Goal: Task Accomplishment & Management: Manage account settings

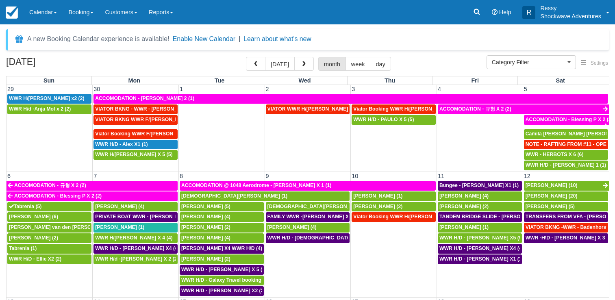
select select
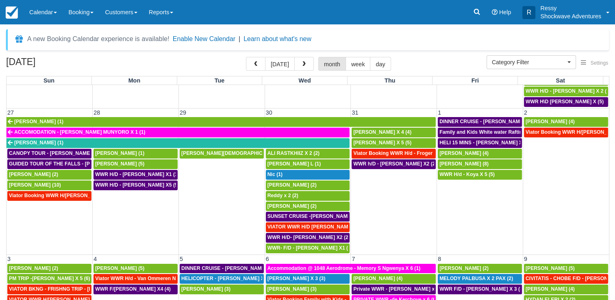
scroll to position [500, 0]
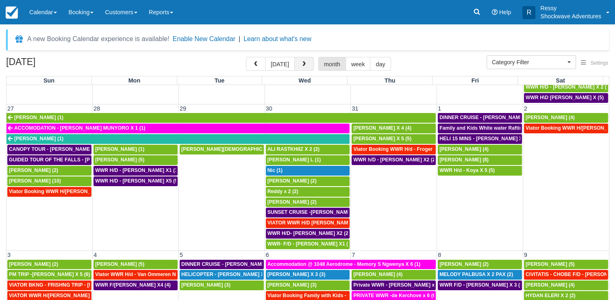
click at [301, 65] on span "button" at bounding box center [304, 64] width 6 height 6
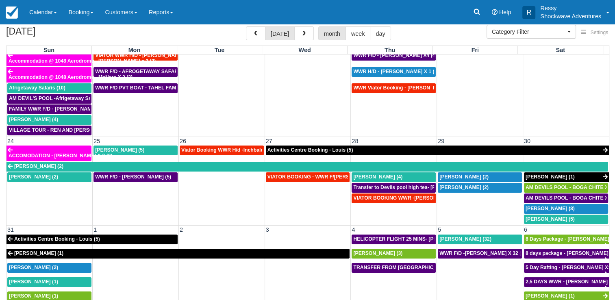
scroll to position [66, 0]
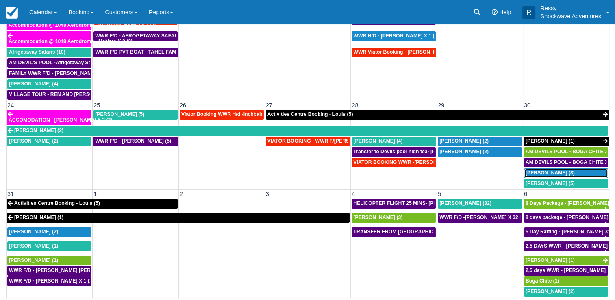
click at [527, 170] on span "Brad Sheer (8)" at bounding box center [549, 173] width 49 height 6
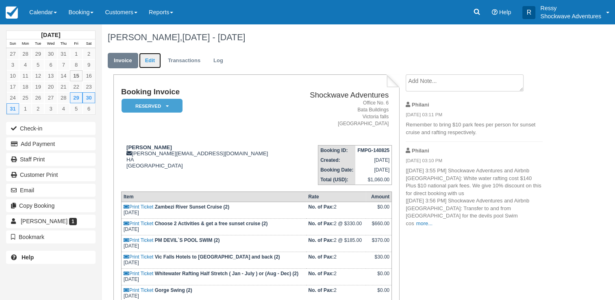
click at [150, 61] on link "Edit" at bounding box center [150, 61] width 22 height 16
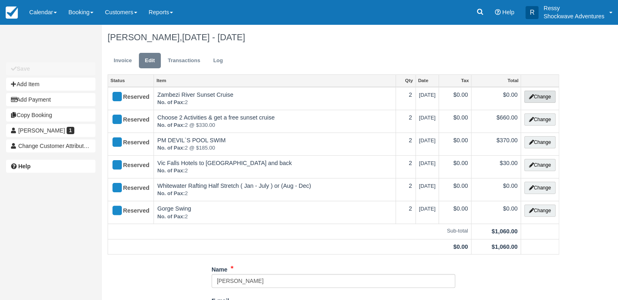
click at [538, 98] on button "Change" at bounding box center [540, 97] width 31 height 12
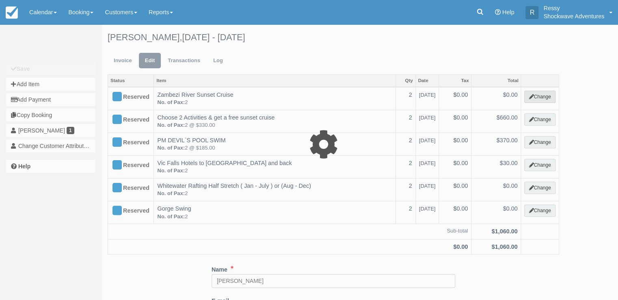
select select "22"
type input "0.00"
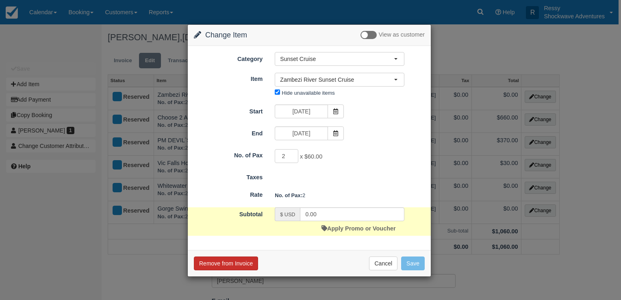
click button "Remove from Invoice"
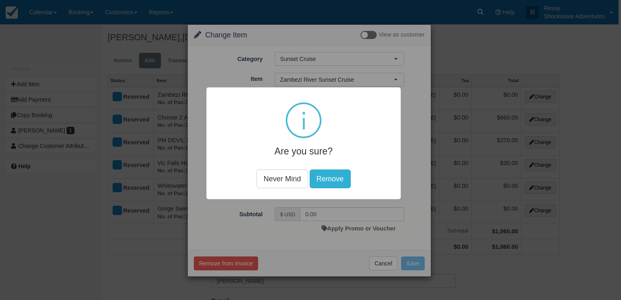
click button "Remove"
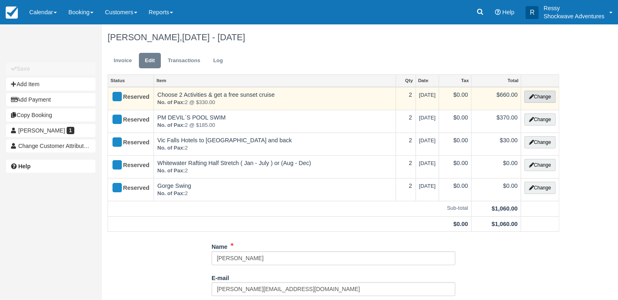
click at [532, 97] on icon "button" at bounding box center [531, 96] width 5 height 5
click at [0, 0] on div at bounding box center [0, 0] width 0 height 0
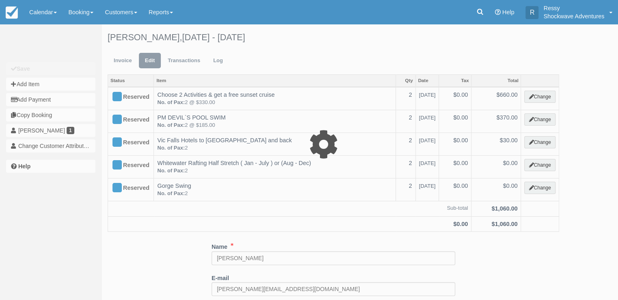
select select "18"
type input "660.00"
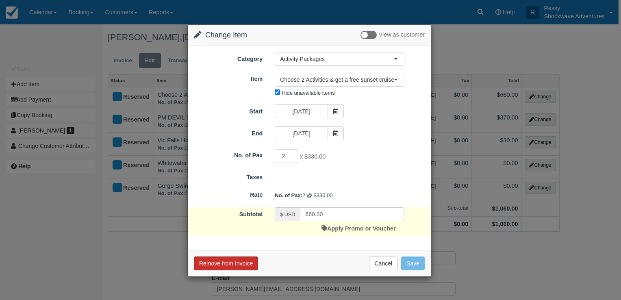
drag, startPoint x: 241, startPoint y: 263, endPoint x: 249, endPoint y: 260, distance: 9.3
click at [241, 262] on button "Remove from Invoice" at bounding box center [226, 263] width 64 height 14
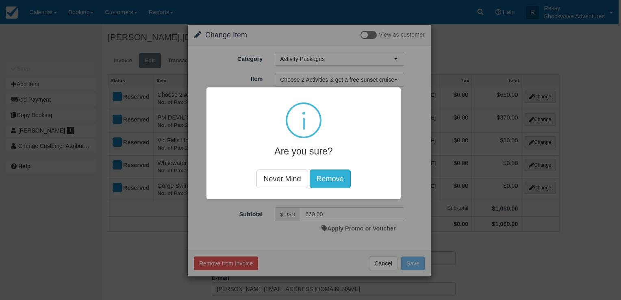
click at [335, 175] on button "Remove" at bounding box center [330, 178] width 41 height 19
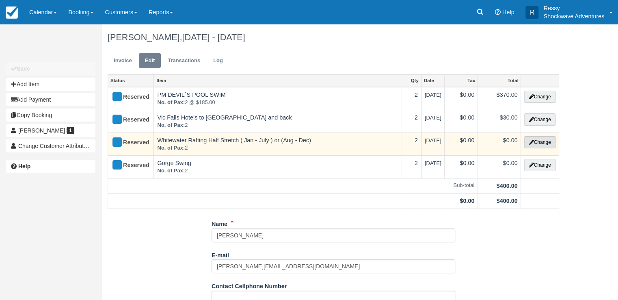
click at [541, 143] on button "Change" at bounding box center [540, 142] width 31 height 12
click at [0, 0] on div at bounding box center [0, 0] width 0 height 0
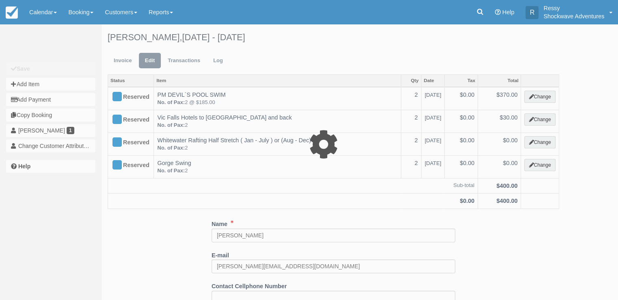
type input "0.00"
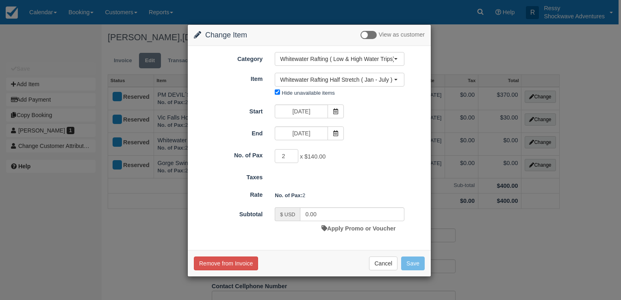
click at [338, 178] on div "Taxes" at bounding box center [309, 175] width 243 height 11
click at [294, 152] on input "3" at bounding box center [287, 156] width 24 height 14
type input "4"
click at [294, 152] on input "4" at bounding box center [287, 156] width 24 height 14
type input "560.00"
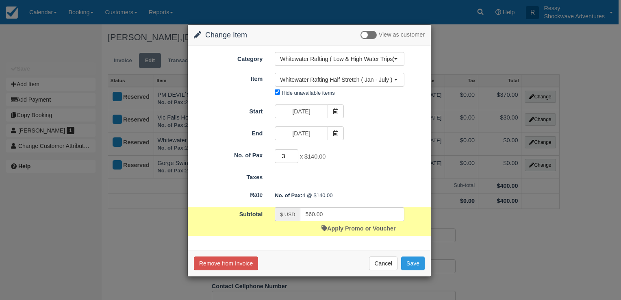
click at [295, 156] on input "3" at bounding box center [287, 156] width 24 height 14
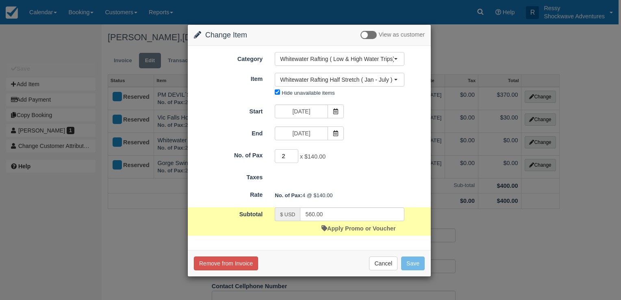
type input "2"
click at [294, 157] on input "2" at bounding box center [287, 156] width 24 height 14
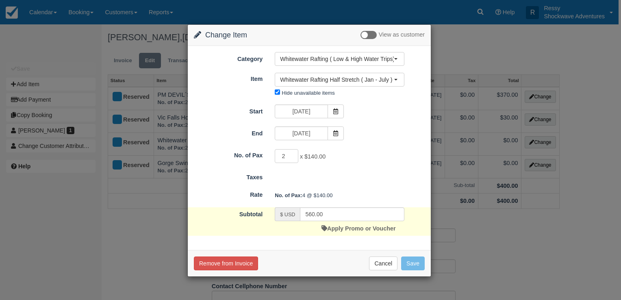
type input "280.00"
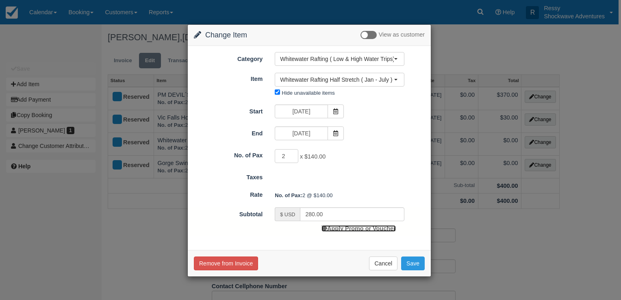
click at [345, 225] on link "Apply Promo or Voucher" at bounding box center [358, 228] width 74 height 7
click at [345, 225] on form "Category Whitewater Rafting ( Low & High Water Trips) Whitewater Rafting ( Low …" at bounding box center [309, 144] width 231 height 184
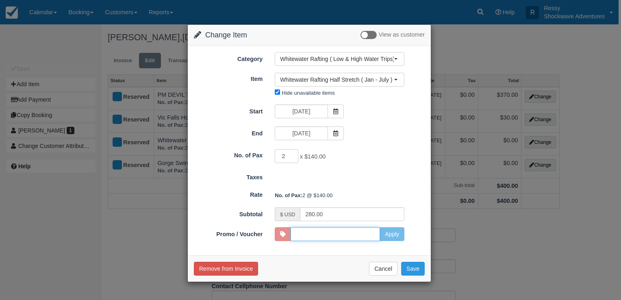
click at [304, 232] on input "Promo / Voucher" at bounding box center [335, 234] width 89 height 14
click at [349, 249] on div "Category Whitewater Rafting ( Low & High Water Trips) Whitewater Rafting ( Low …" at bounding box center [309, 150] width 243 height 209
click at [302, 233] on input "Promo / Voucher" at bounding box center [335, 234] width 89 height 14
type input "2026"
click at [393, 234] on button "Apply" at bounding box center [392, 234] width 25 height 14
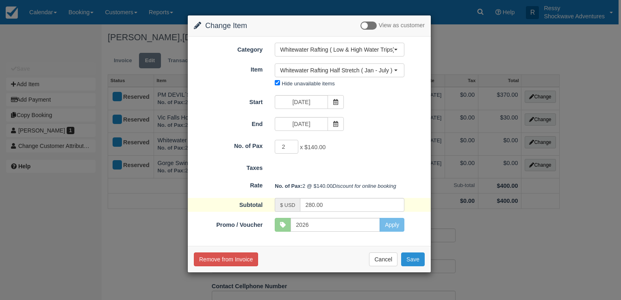
click at [415, 266] on button "Save" at bounding box center [413, 259] width 24 height 14
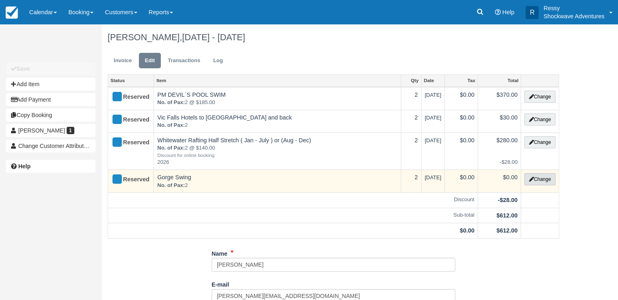
click at [540, 176] on button "Change" at bounding box center [540, 179] width 31 height 12
click at [0, 0] on div at bounding box center [0, 0] width 0 height 0
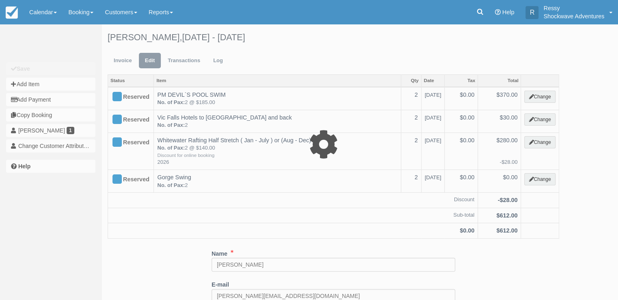
select select "23"
type input "0.00"
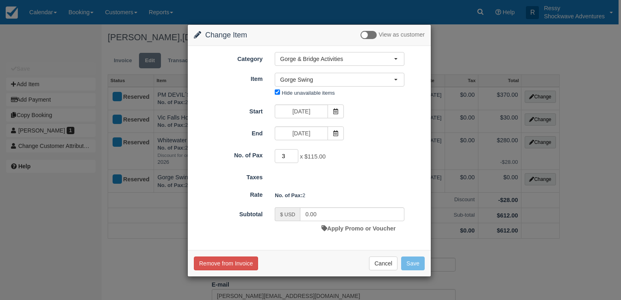
type input "3"
click at [296, 154] on input "3" at bounding box center [287, 156] width 24 height 14
type input "345.00"
type input "2"
click at [296, 156] on input "2" at bounding box center [287, 156] width 24 height 14
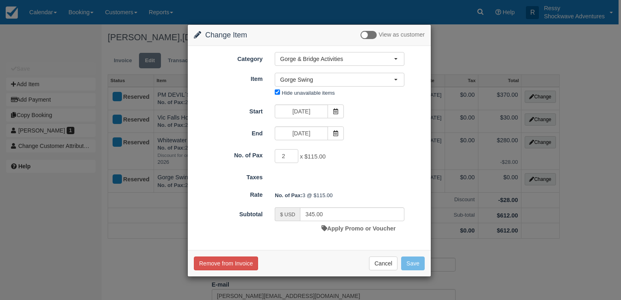
type input "230.00"
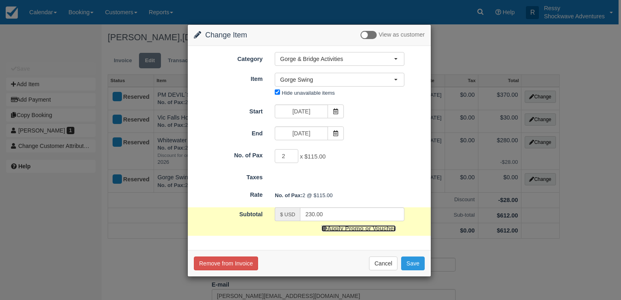
click at [356, 228] on link "Apply Promo or Voucher" at bounding box center [358, 228] width 74 height 7
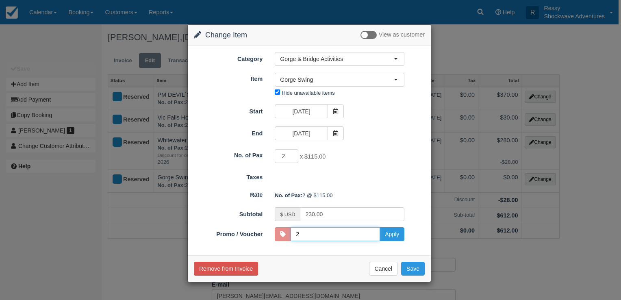
type input "2026"
click at [387, 236] on button "Apply" at bounding box center [392, 234] width 25 height 14
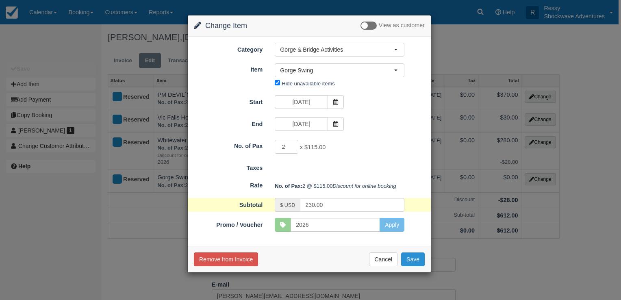
click at [414, 266] on button "Save" at bounding box center [413, 259] width 24 height 14
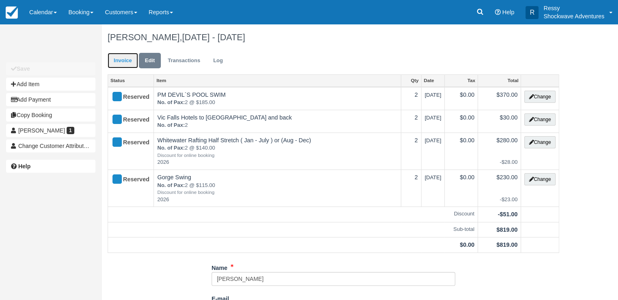
click at [122, 59] on link "Invoice" at bounding box center [123, 61] width 30 height 16
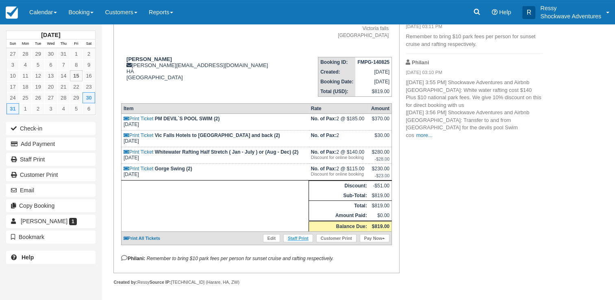
scroll to position [48, 0]
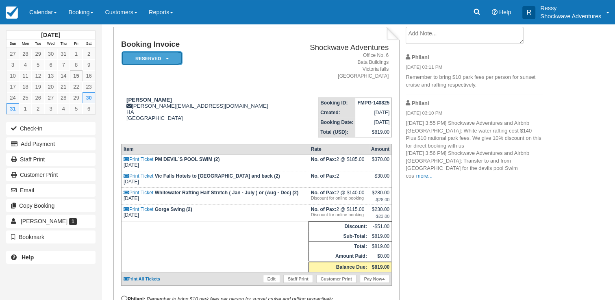
click at [172, 61] on em "Reserved" at bounding box center [151, 58] width 61 height 14
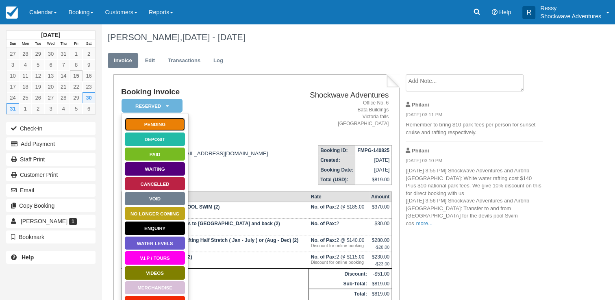
click at [150, 125] on link "Pending" at bounding box center [154, 124] width 61 height 14
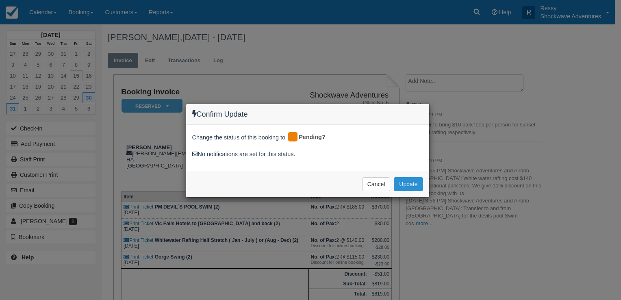
click at [410, 188] on button "Update" at bounding box center [408, 184] width 29 height 14
click at [410, 188] on div "Cancel Update Please wait" at bounding box center [307, 184] width 243 height 26
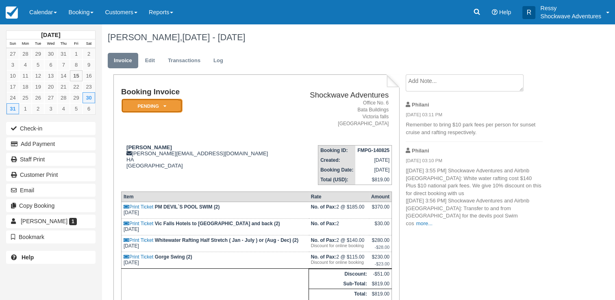
click at [153, 105] on em "Pending" at bounding box center [151, 106] width 61 height 14
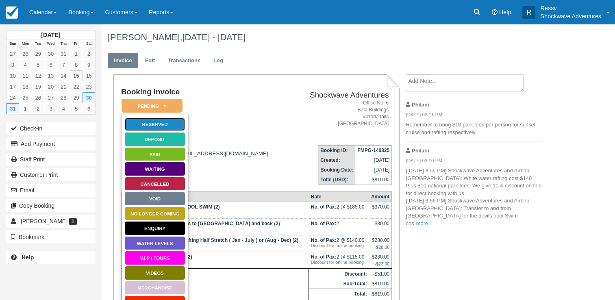
click at [162, 124] on link "Reserved" at bounding box center [154, 124] width 61 height 14
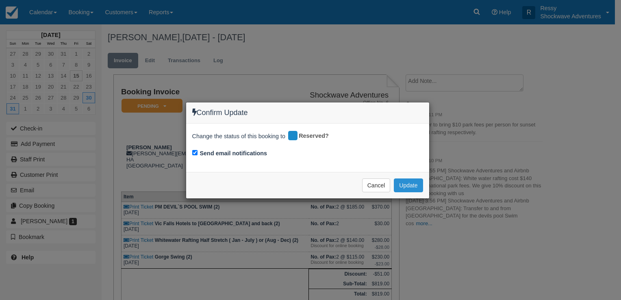
click at [403, 188] on button "Update" at bounding box center [408, 185] width 29 height 14
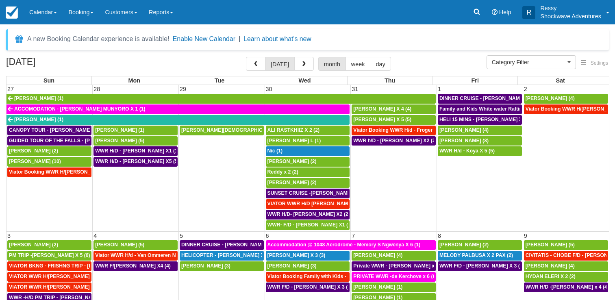
select select
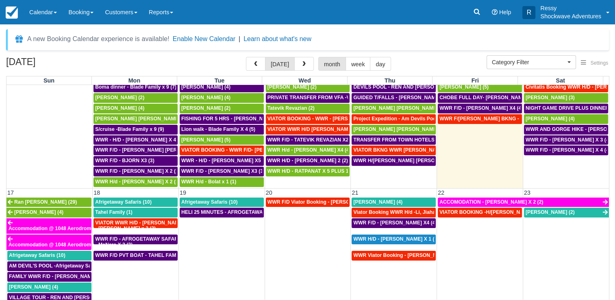
scroll to position [366, 0]
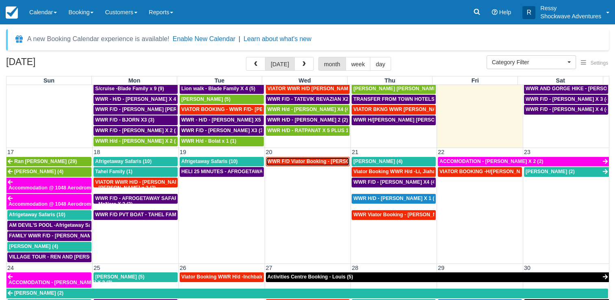
click at [314, 158] on span "WWR F/D Viator Booking - [PERSON_NAME] X1 (1)" at bounding box center [327, 161] width 120 height 6
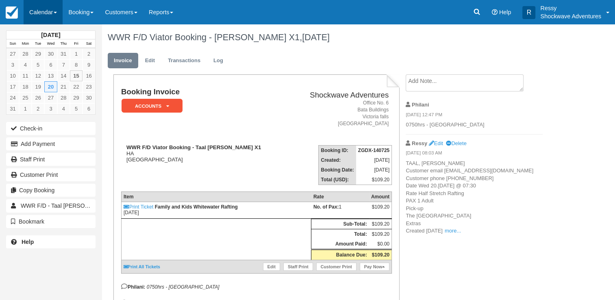
click at [39, 10] on link "Calendar" at bounding box center [43, 12] width 39 height 24
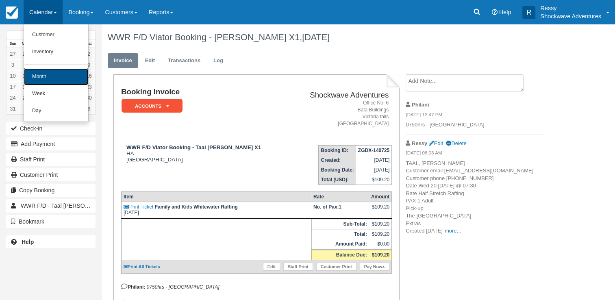
click at [46, 73] on link "Month" at bounding box center [56, 76] width 64 height 17
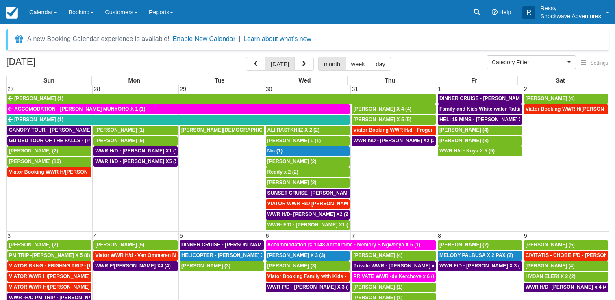
select select
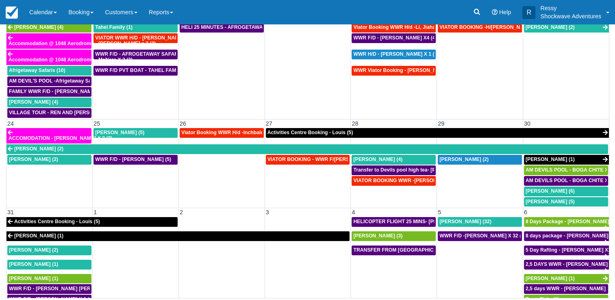
scroll to position [462, 0]
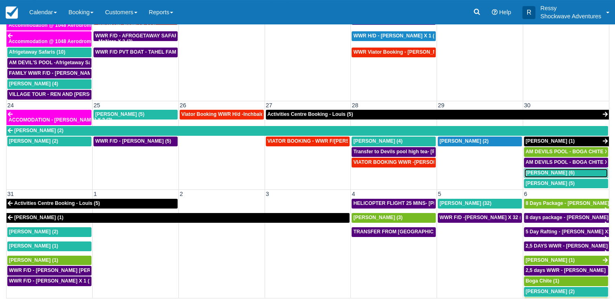
click at [544, 170] on span "[PERSON_NAME] (6)" at bounding box center [549, 173] width 49 height 6
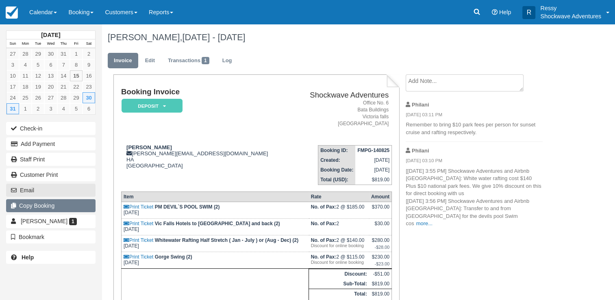
drag, startPoint x: 44, startPoint y: 189, endPoint x: 42, endPoint y: 197, distance: 8.4
click at [44, 193] on button "Email" at bounding box center [50, 190] width 89 height 13
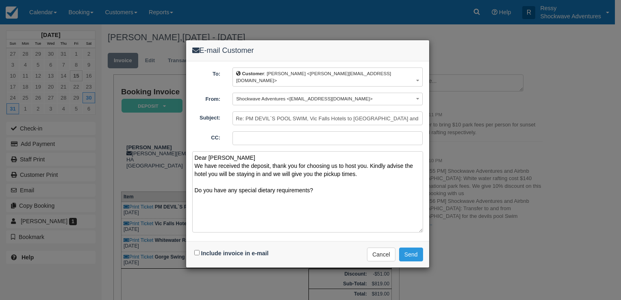
click at [195, 209] on textarea "Dear Brad We have received the deposit, thank you for choosing us to host you. …" at bounding box center [307, 191] width 231 height 81
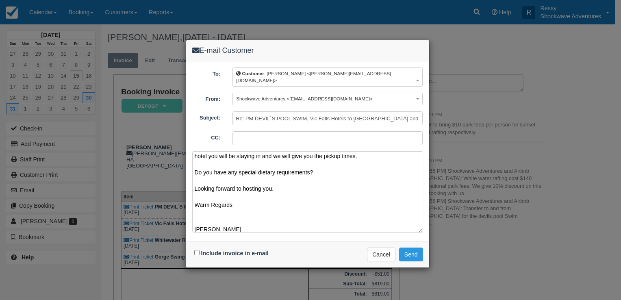
scroll to position [26, 0]
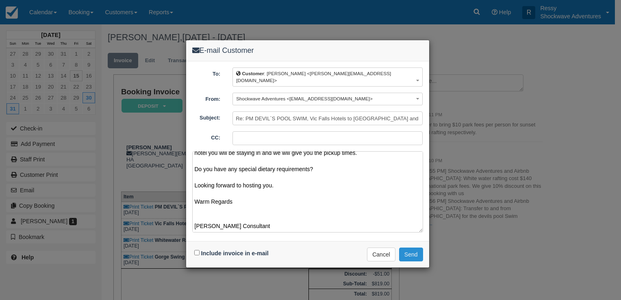
type textarea "Dear Brad We have received the deposit, thank you for choosing us to host you. …"
click at [419, 248] on button "Send" at bounding box center [411, 254] width 24 height 14
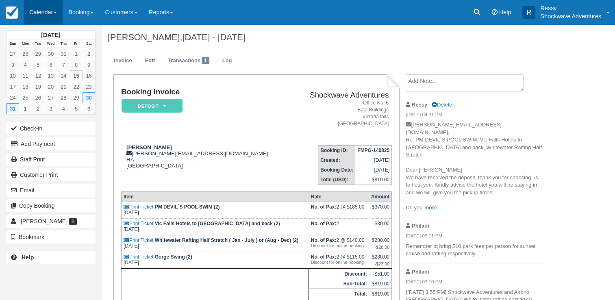
click at [51, 7] on link "Calendar" at bounding box center [43, 12] width 39 height 24
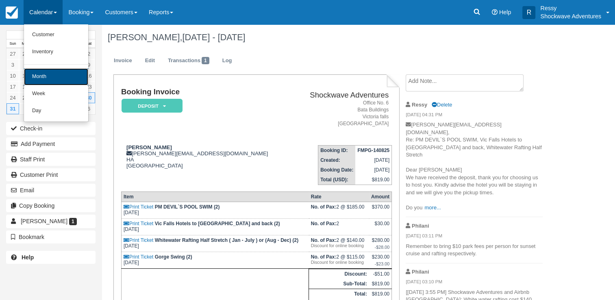
click at [53, 75] on link "Month" at bounding box center [56, 76] width 64 height 17
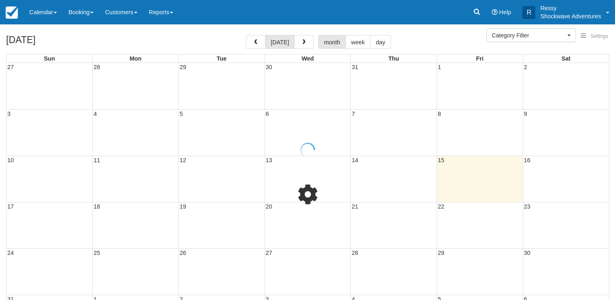
select select
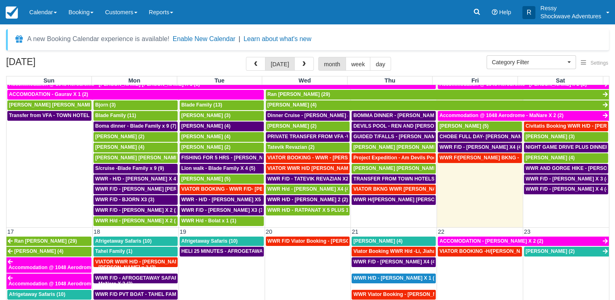
scroll to position [284, 0]
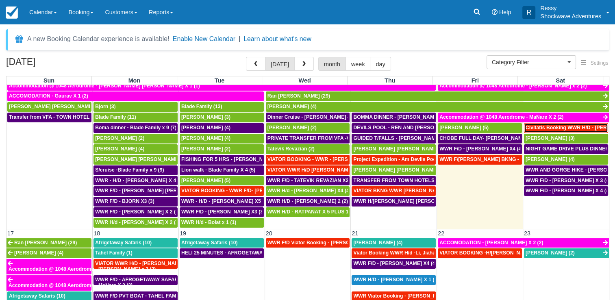
click at [579, 125] on span "Civitatis Booking WWR H/D - [PERSON_NAME] [PERSON_NAME] X4 (4)" at bounding box center [609, 128] width 169 height 6
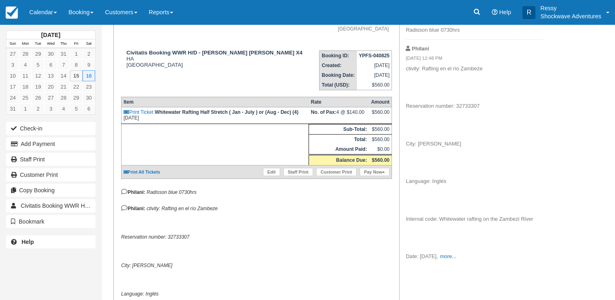
scroll to position [249, 0]
